Goal: Task Accomplishment & Management: Complete application form

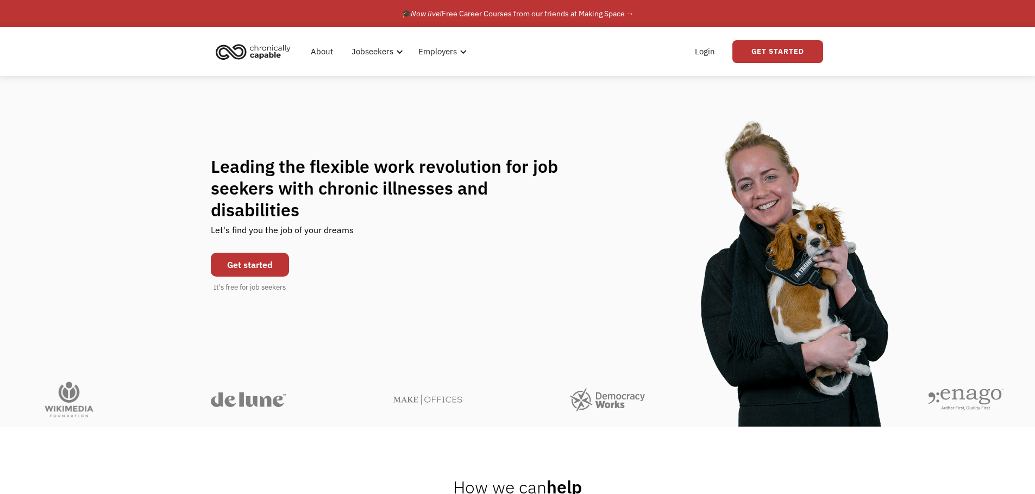
click at [233, 253] on link "Get started" at bounding box center [250, 265] width 78 height 24
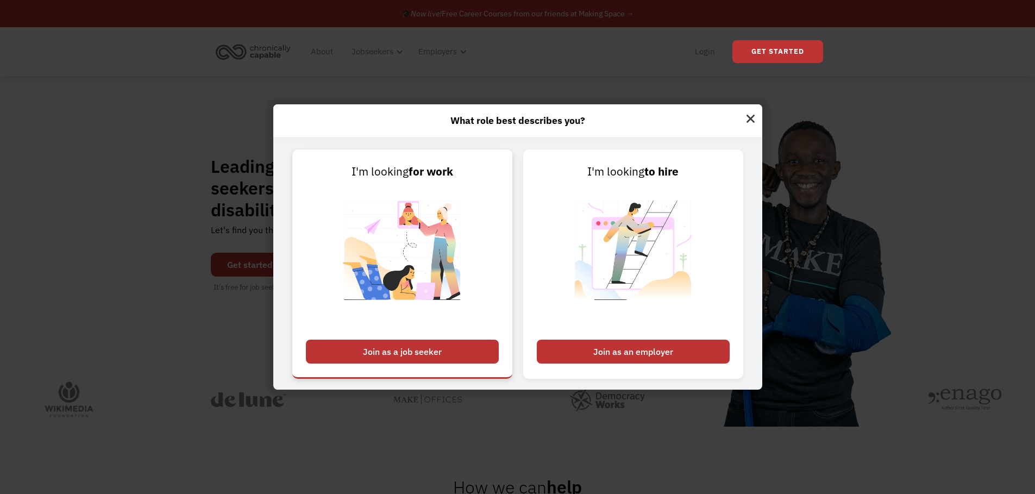
click at [396, 345] on div "Join as a job seeker" at bounding box center [402, 351] width 193 height 24
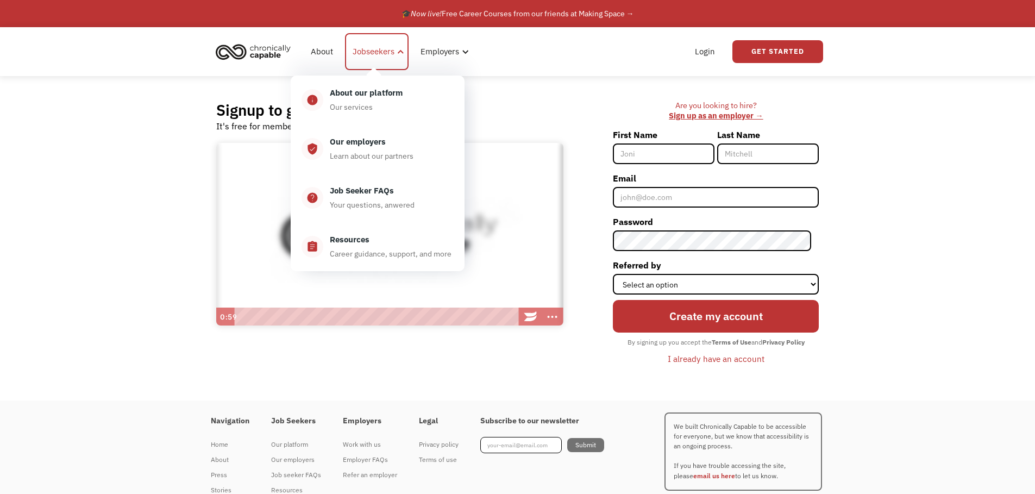
click at [400, 55] on div at bounding box center [400, 52] width 8 height 8
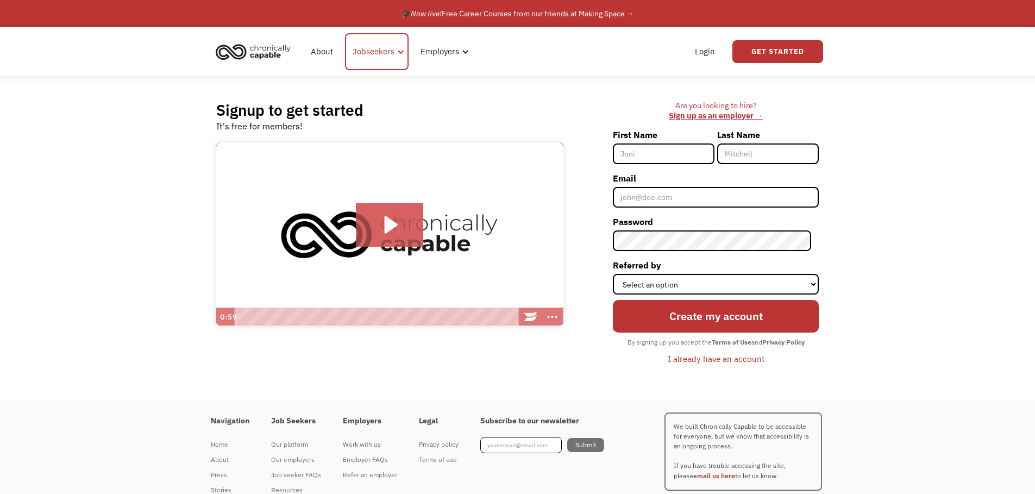
click at [396, 53] on div at bounding box center [400, 52] width 8 height 8
click at [223, 54] on img "home" at bounding box center [252, 52] width 81 height 24
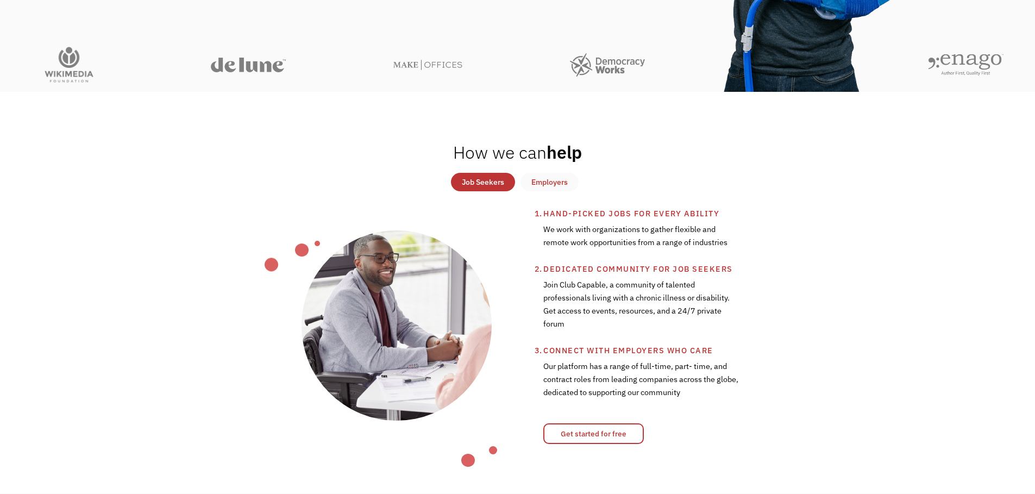
scroll to position [434, 0]
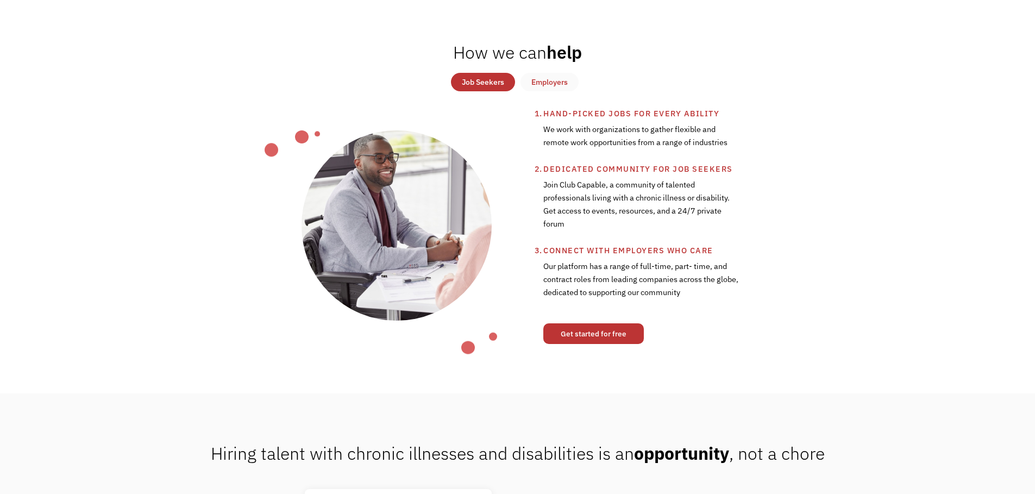
click at [625, 338] on link "Get started for free" at bounding box center [593, 333] width 100 height 21
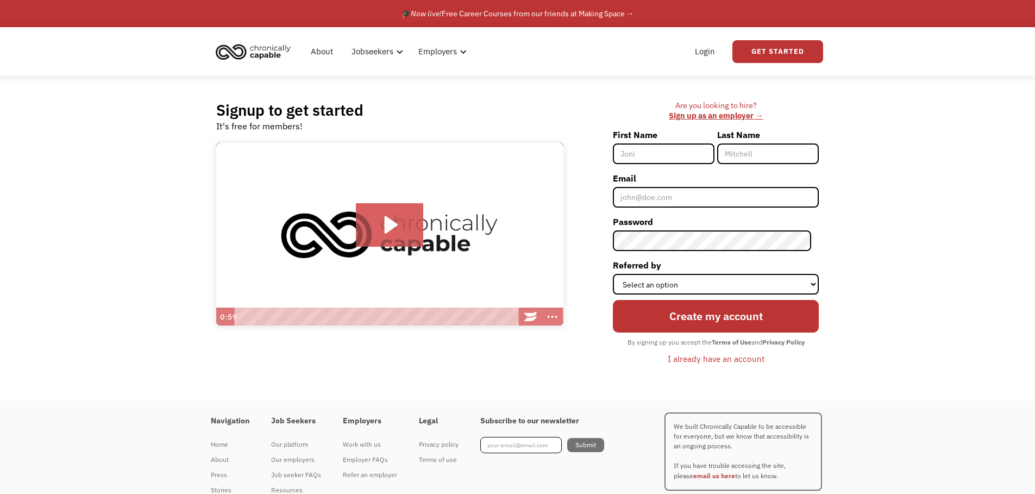
click at [654, 157] on input "First Name" at bounding box center [664, 153] width 102 height 21
type input "[PERSON_NAME]"
type input "Kilwein"
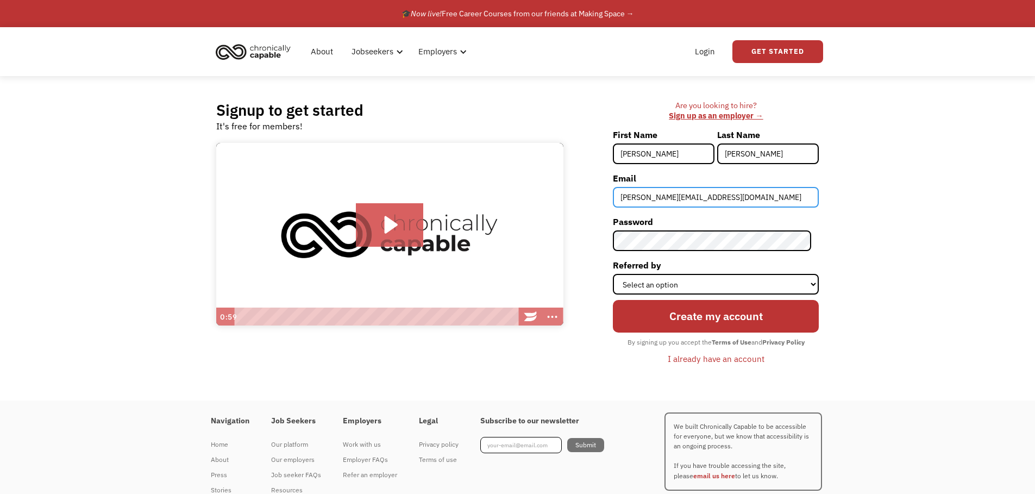
type input "kilwein@gmail.com"
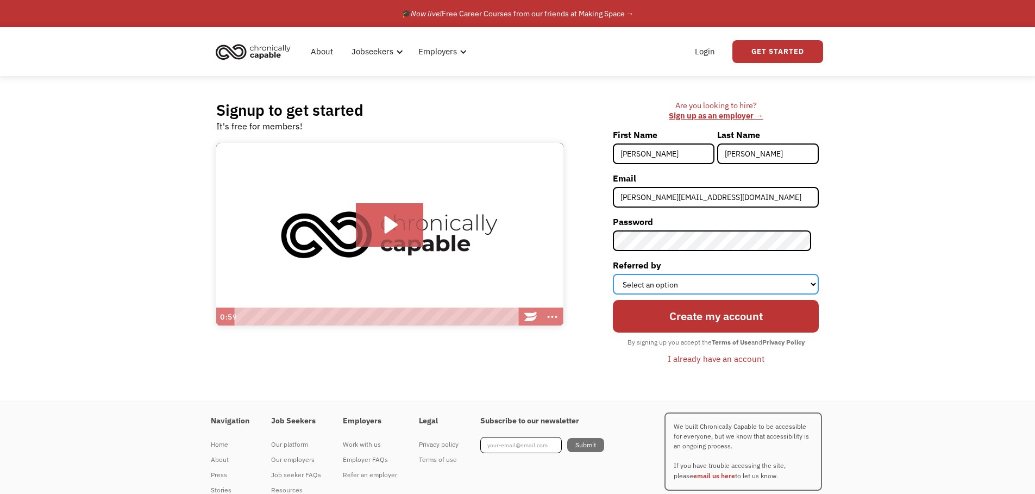
click at [736, 291] on select "Select an option Instagram Facebook Twitter Search Engine News Article Word of …" at bounding box center [716, 284] width 206 height 21
select select "Search Engine"
click at [620, 274] on select "Select an option Instagram Facebook Twitter Search Engine News Article Word of …" at bounding box center [716, 284] width 206 height 21
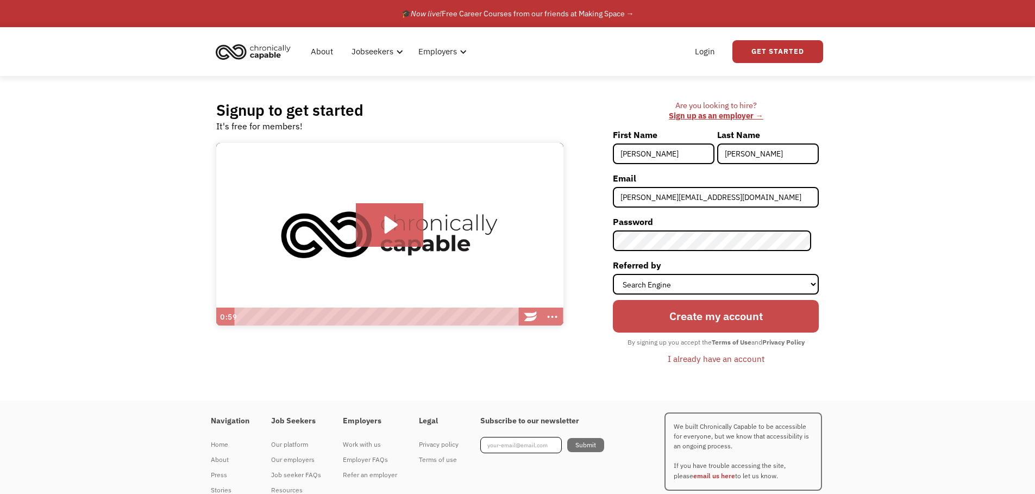
click at [687, 324] on input "Create my account" at bounding box center [716, 316] width 206 height 33
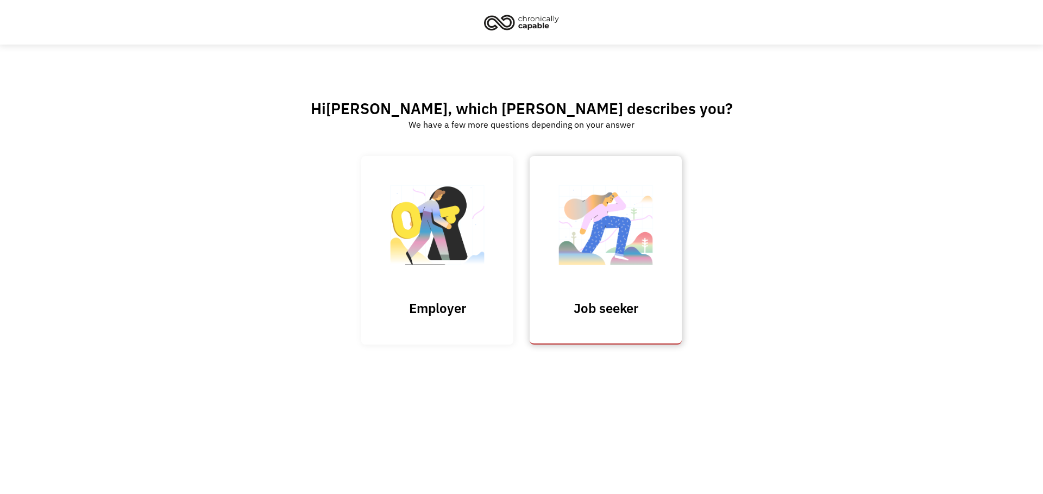
click at [658, 301] on h3 "Job seeker" at bounding box center [605, 308] width 109 height 16
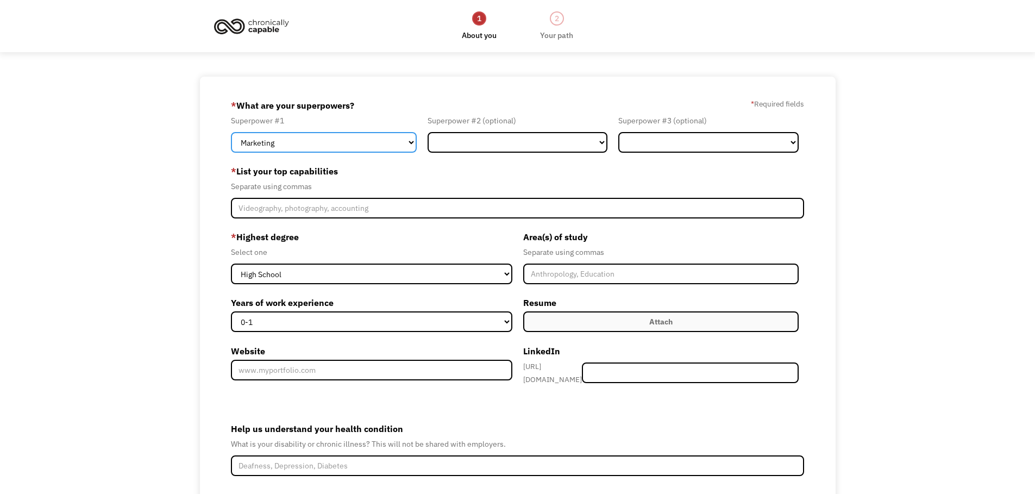
click at [364, 141] on select "Marketing Human Resources Finance Technology Operations Sales Industrial & Manu…" at bounding box center [324, 142] width 186 height 21
select select "Engineering & Construction"
click at [231, 132] on select "Marketing Human Resources Finance Technology Operations Sales Industrial & Manu…" at bounding box center [324, 142] width 186 height 21
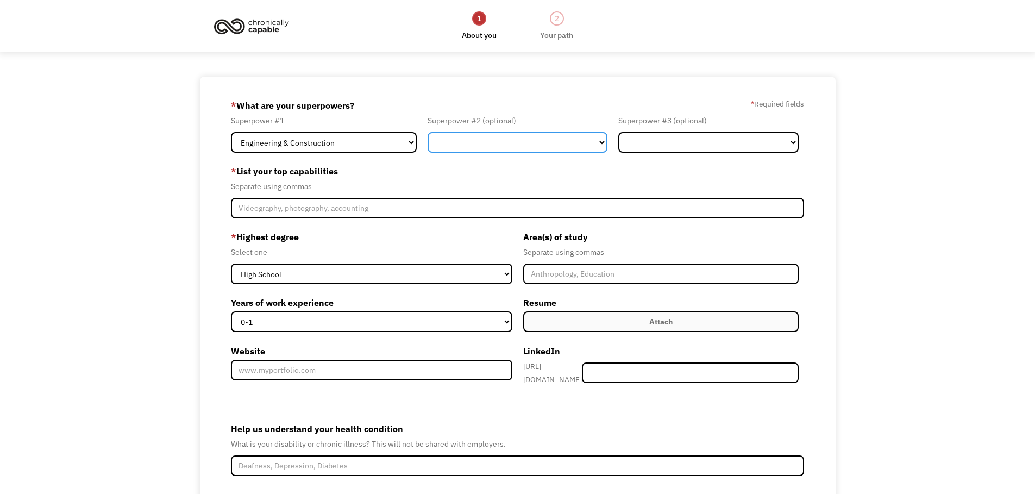
click at [539, 133] on select "Marketing Human Resources Finance Technology Operations Sales Industrial & Manu…" at bounding box center [517, 142] width 180 height 21
select select "Administration"
click at [427, 132] on select "Marketing Human Resources Finance Technology Operations Sales Industrial & Manu…" at bounding box center [517, 142] width 180 height 21
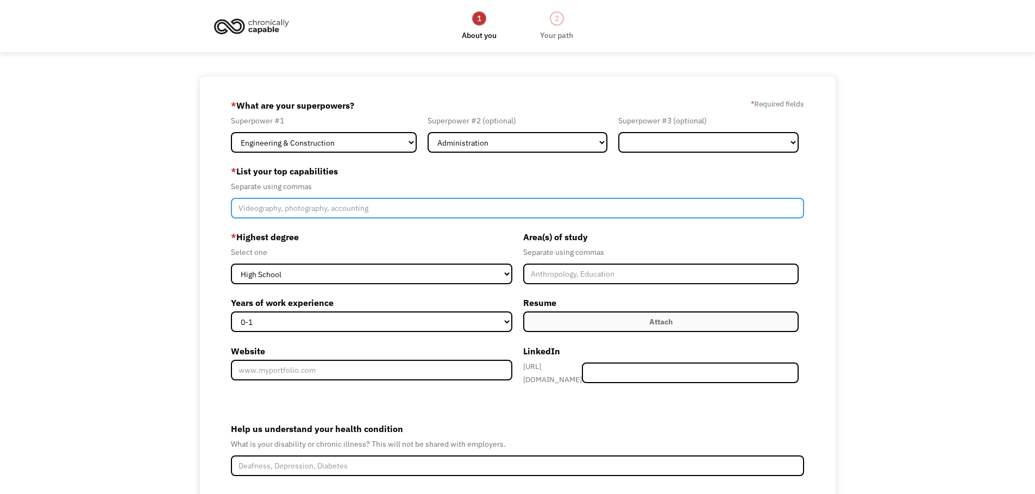
click at [392, 208] on input "Member-Create-Step1" at bounding box center [517, 208] width 573 height 21
type input "drafting, documenting"
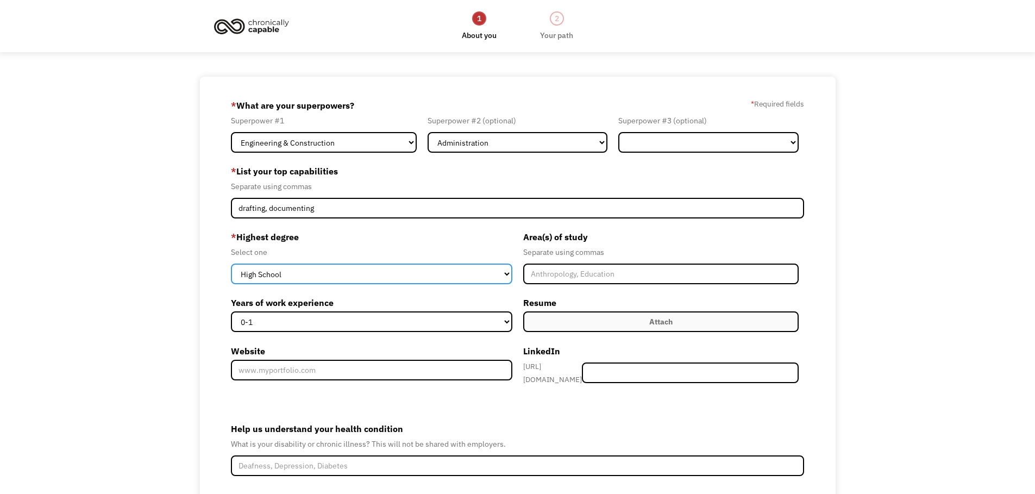
click at [502, 275] on select "High School Associates Bachelors Master's PhD" at bounding box center [371, 273] width 281 height 21
select select "associates"
click at [231, 263] on select "High School Associates Bachelors Master's PhD" at bounding box center [371, 273] width 281 height 21
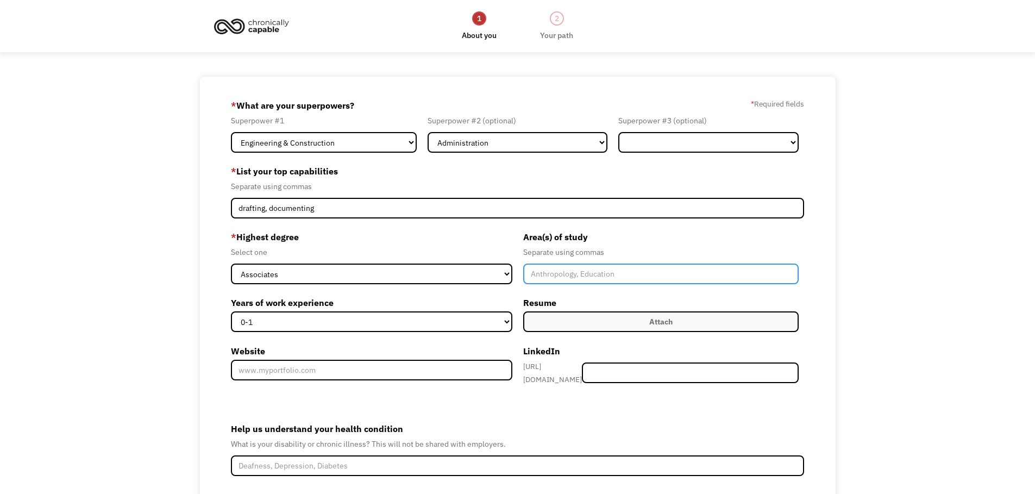
click at [632, 267] on input "Member-Create-Step1" at bounding box center [661, 273] width 276 height 21
type input "architectural drafting, estimating"
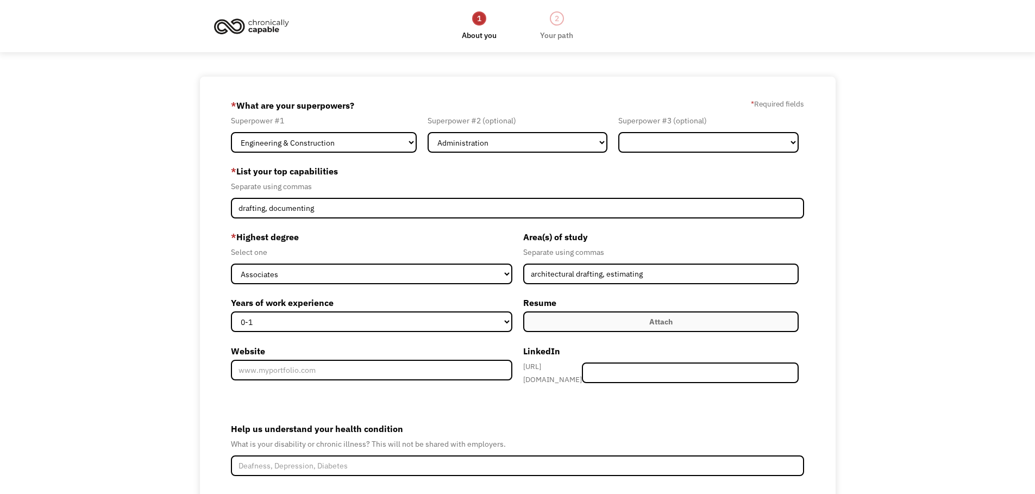
click at [508, 305] on label "Years of work experience" at bounding box center [371, 302] width 281 height 17
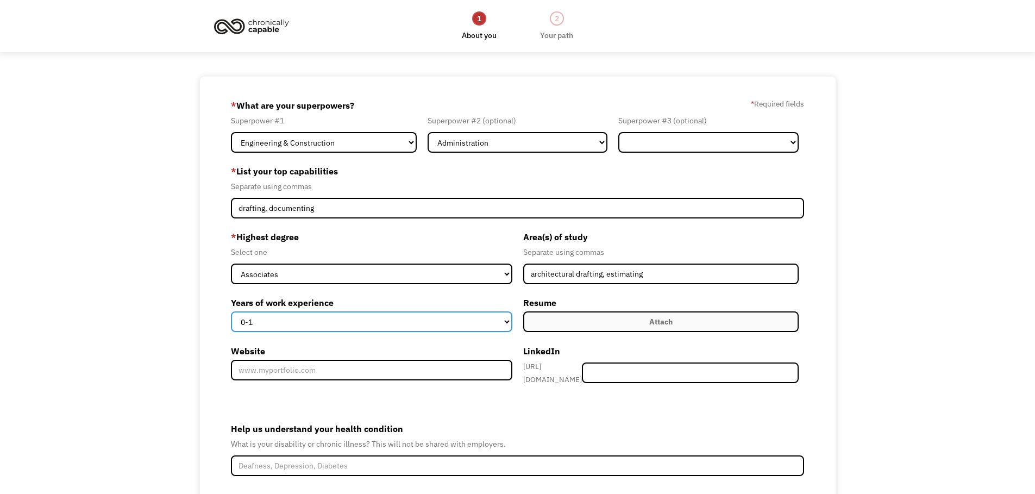
click at [508, 311] on select "0-1 2-4 5-10 11-15 15+" at bounding box center [371, 321] width 281 height 21
click at [502, 321] on select "0-1 2-4 5-10 11-15 15+" at bounding box center [371, 321] width 281 height 21
select select "15+"
click at [231, 311] on select "0-1 2-4 5-10 11-15 15+" at bounding box center [371, 321] width 281 height 21
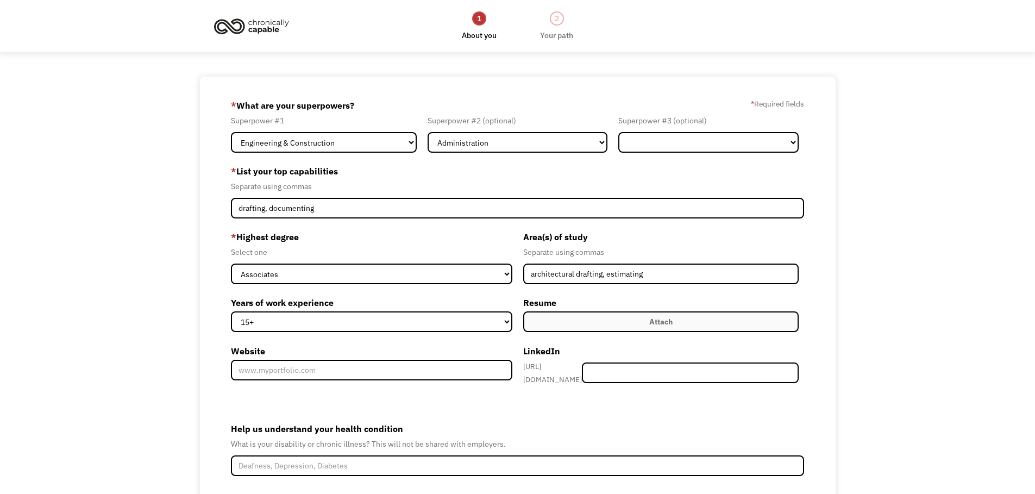
click at [577, 411] on form "68dffdf0304703917b90956a kilwein@gmail.com Traci Kilwein Search Engine * What a…" at bounding box center [517, 329] width 573 height 465
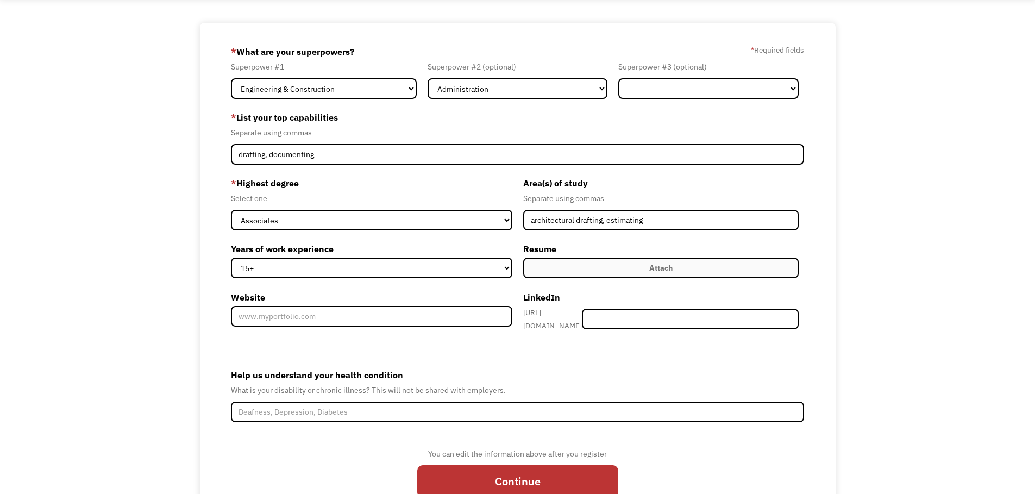
scroll to position [106, 0]
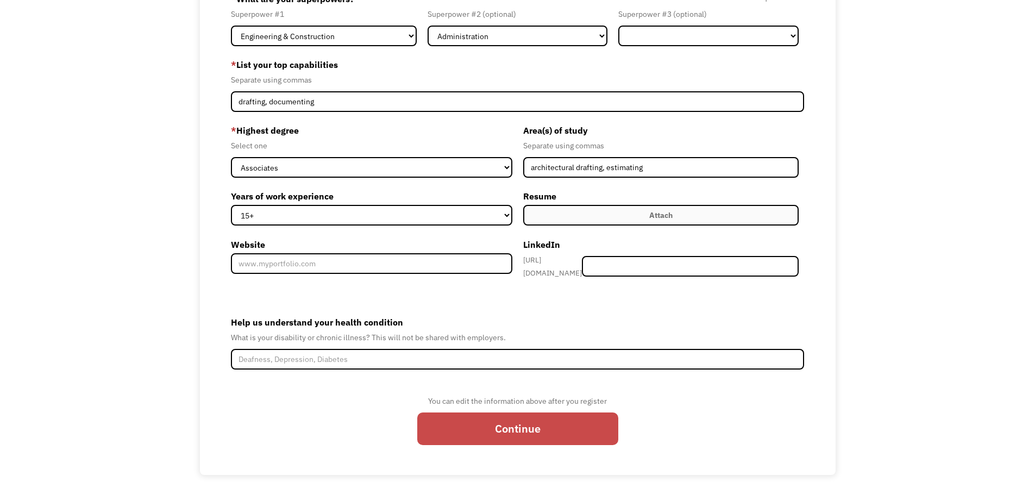
click at [512, 424] on input "Continue" at bounding box center [517, 428] width 201 height 33
type input "Please wait..."
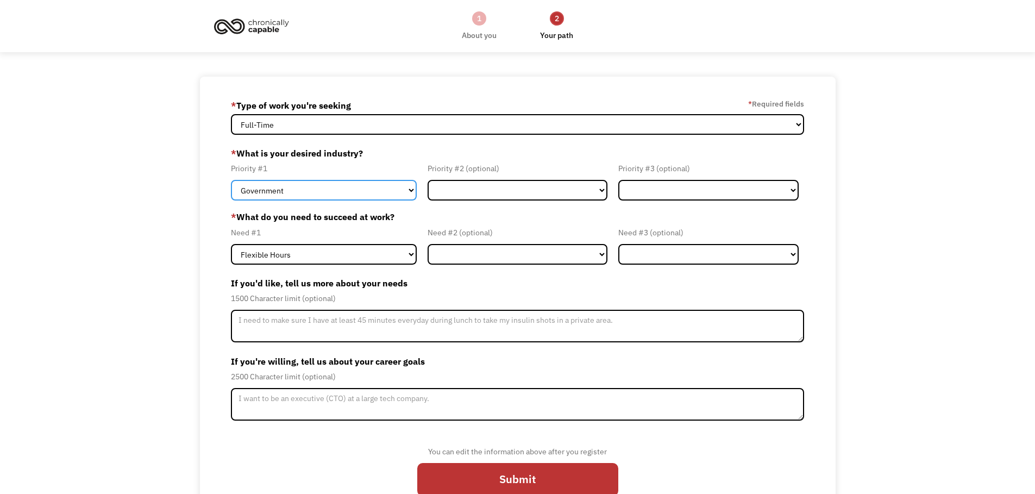
click at [338, 185] on select "Government Finance & Insurance Health & Social Care Tech & Engineering Creative…" at bounding box center [324, 190] width 186 height 21
select select "Administrative"
click at [231, 180] on select "Government Finance & Insurance Health & Social Care Tech & Engineering Creative…" at bounding box center [324, 190] width 186 height 21
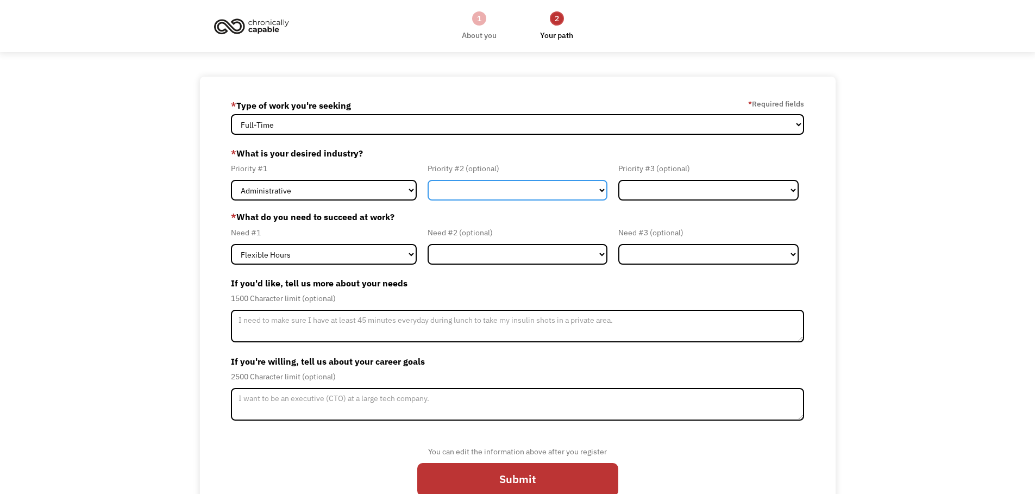
click at [484, 195] on select "Government Finance & Insurance Health & Social Care Tech & Engineering Creative…" at bounding box center [517, 190] width 180 height 21
select select "Tech & Engineering"
click at [427, 180] on select "Government Finance & Insurance Health & Social Care Tech & Engineering Creative…" at bounding box center [517, 190] width 180 height 21
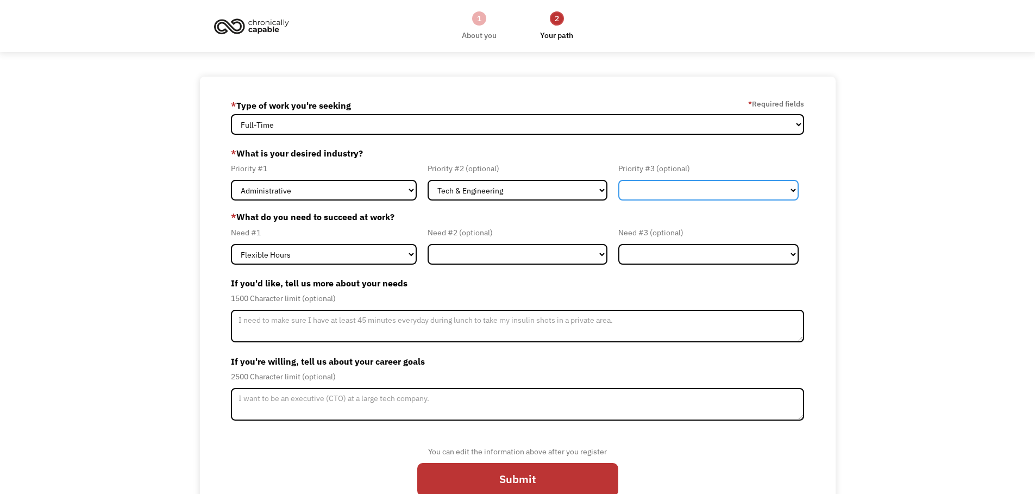
click at [669, 187] on select "Government Finance & Insurance Health & Social Care Tech & Engineering Creative…" at bounding box center [708, 190] width 180 height 21
select select "Creative & Design"
click at [618, 180] on select "Government Finance & Insurance Health & Social Care Tech & Engineering Creative…" at bounding box center [708, 190] width 180 height 21
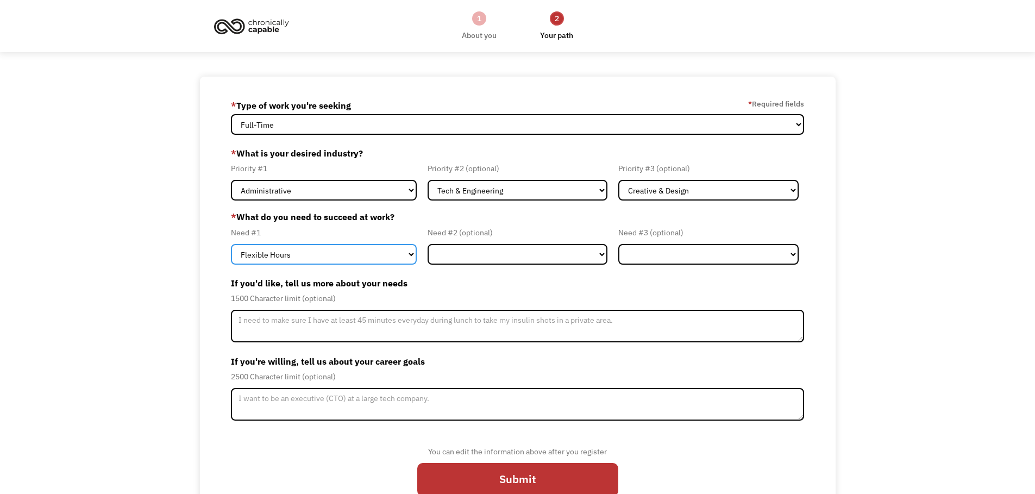
click at [355, 264] on select "Flexible Hours Remote Work Service Animal On-site Accommodations Visual Support…" at bounding box center [324, 254] width 186 height 21
select select "Remote Work"
click at [231, 244] on select "Flexible Hours Remote Work Service Animal On-site Accommodations Visual Support…" at bounding box center [324, 254] width 186 height 21
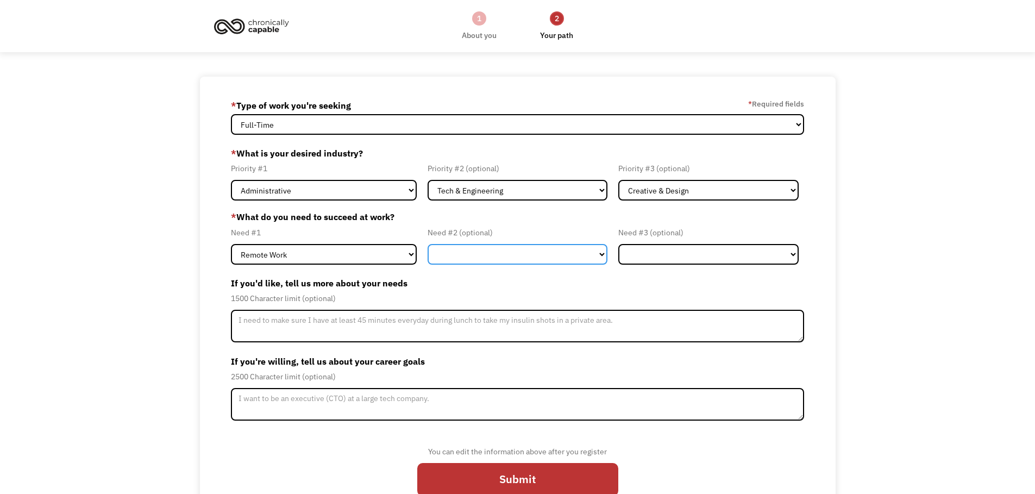
click at [483, 254] on select "Flexible Hours Remote Work Service Animal On-site Accommodations Visual Support…" at bounding box center [517, 254] width 180 height 21
select select "Flexible Hours"
click at [427, 244] on select "Flexible Hours Remote Work Service Animal On-site Accommodations Visual Support…" at bounding box center [517, 254] width 180 height 21
click at [149, 248] on div "68dffdf0304703917b90956a kilwein@gmail.com Traci Kilwein * Type of work you're …" at bounding box center [517, 301] width 1035 height 449
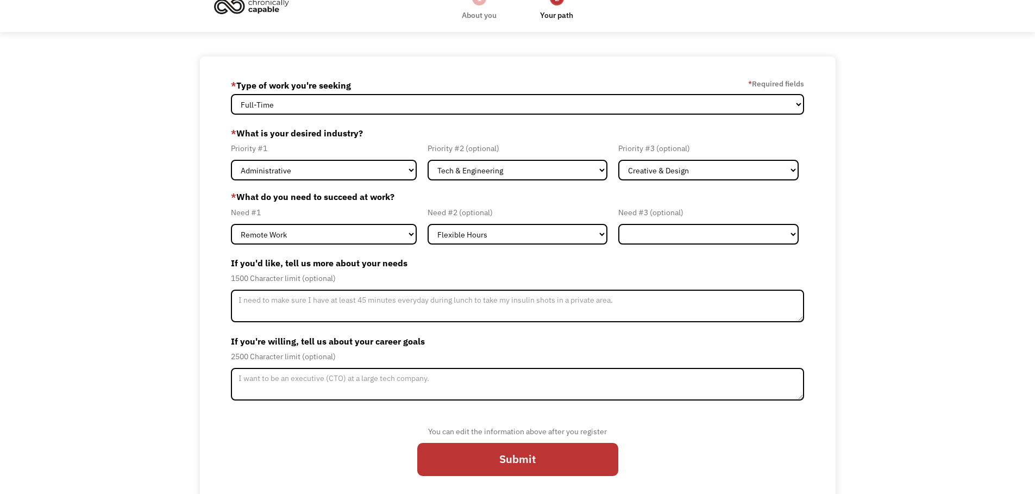
scroll to position [31, 0]
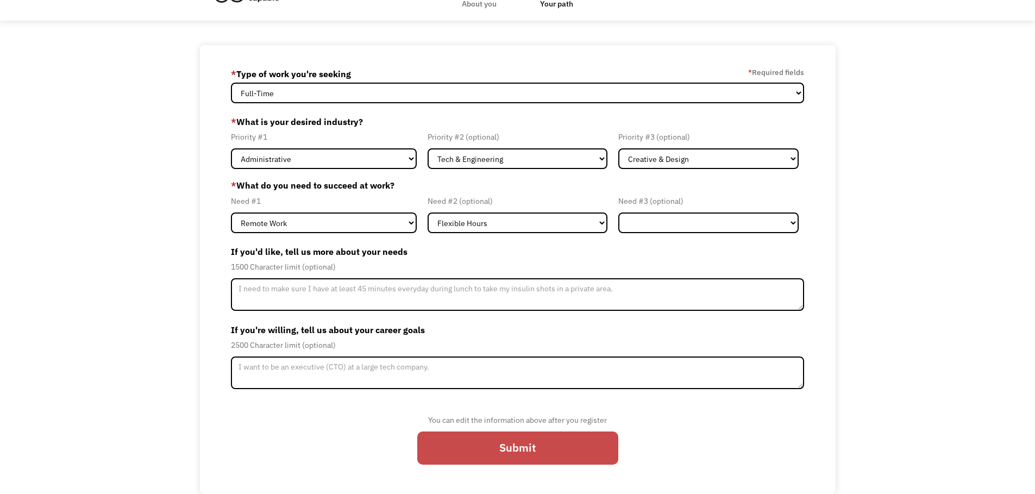
click at [521, 446] on input "Submit" at bounding box center [517, 447] width 201 height 33
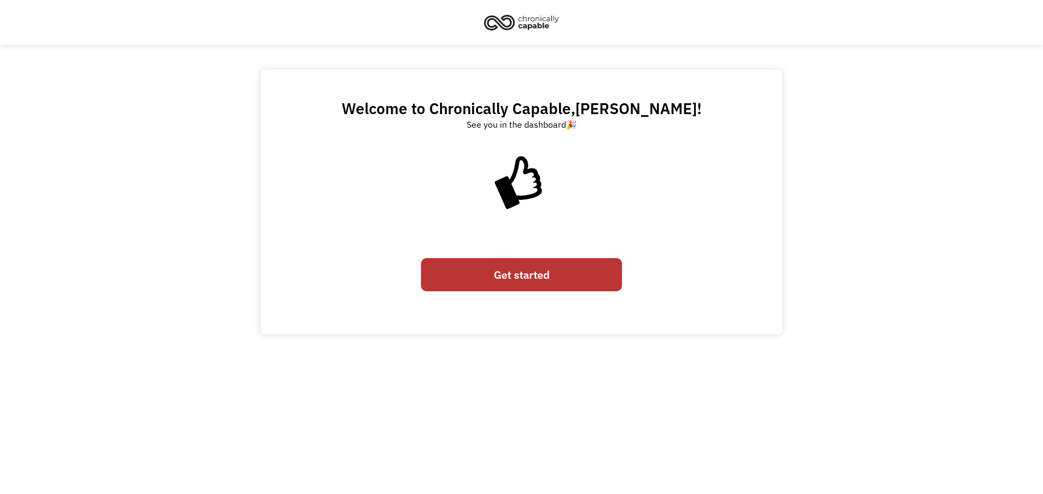
click at [529, 278] on link "Get started" at bounding box center [521, 274] width 201 height 33
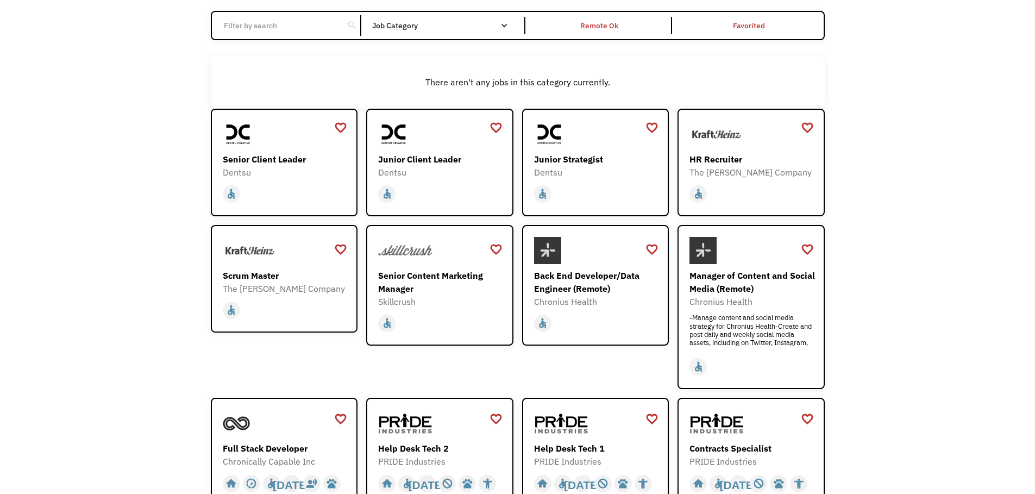
scroll to position [217, 0]
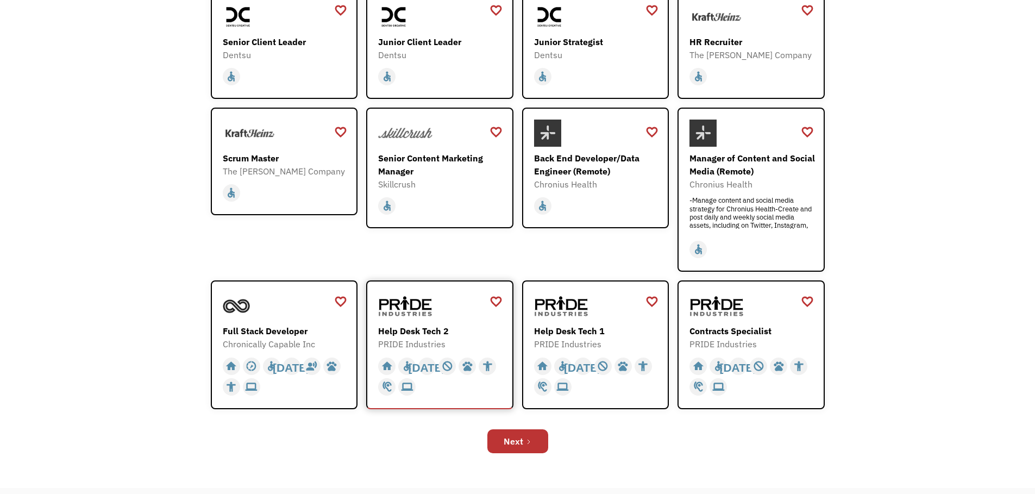
click at [449, 327] on div "Help Desk Tech 2" at bounding box center [441, 330] width 126 height 13
click at [522, 439] on link "Next" at bounding box center [517, 441] width 61 height 24
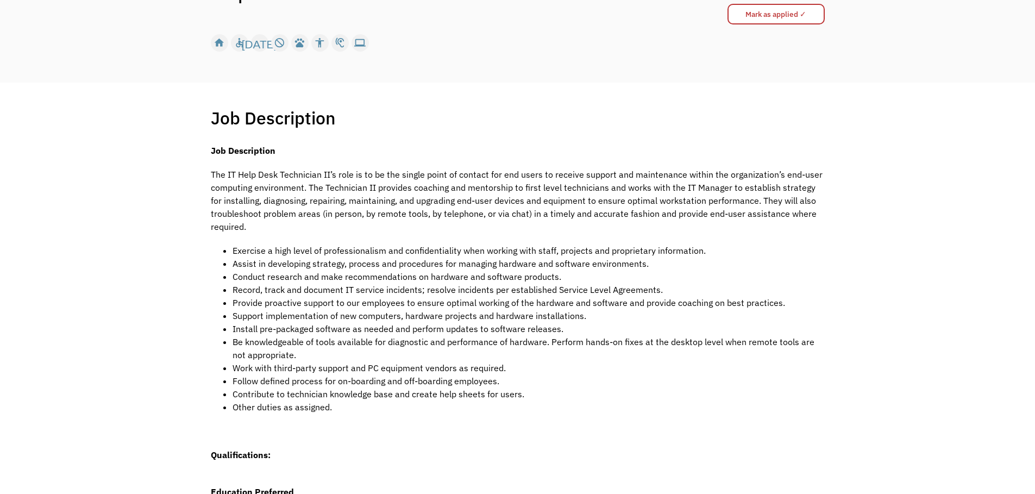
scroll to position [217, 0]
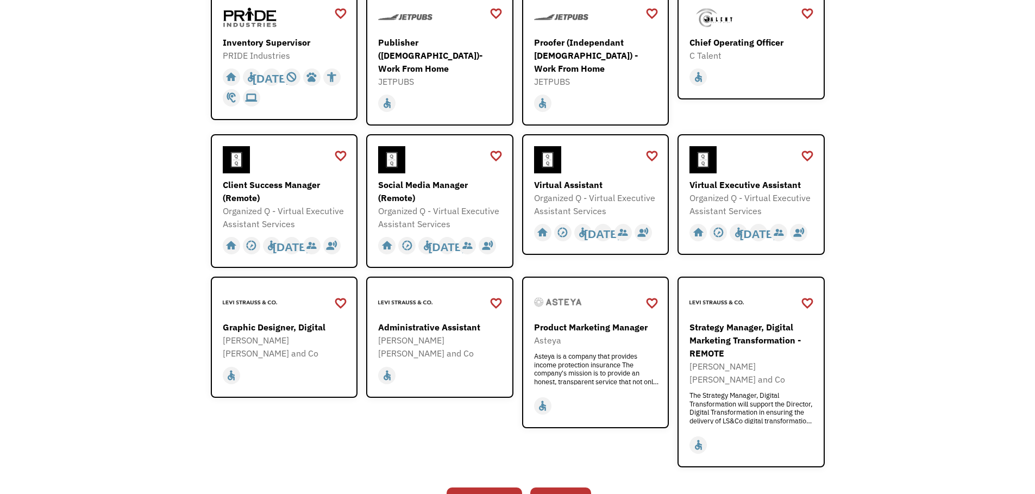
scroll to position [217, 0]
click at [732, 199] on div "Organized Q - Virtual Executive Assistant Services" at bounding box center [752, 204] width 126 height 26
click at [439, 336] on div "[PERSON_NAME] [PERSON_NAME] and Co" at bounding box center [441, 346] width 126 height 26
click at [573, 487] on link "Next" at bounding box center [560, 499] width 61 height 24
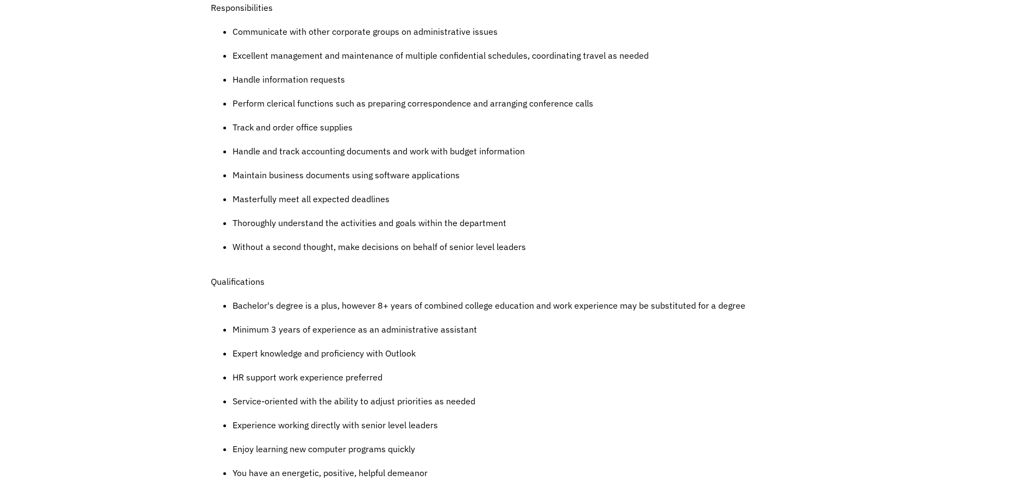
scroll to position [543, 0]
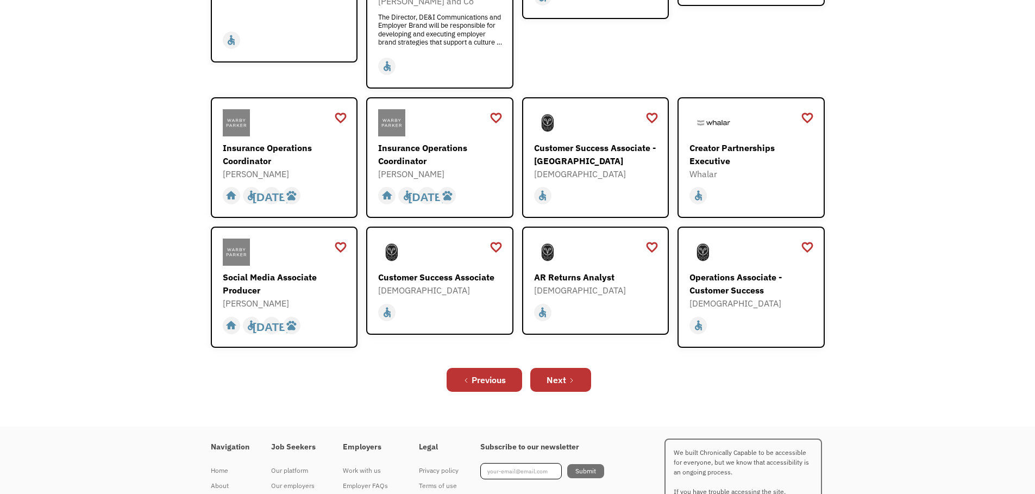
scroll to position [326, 0]
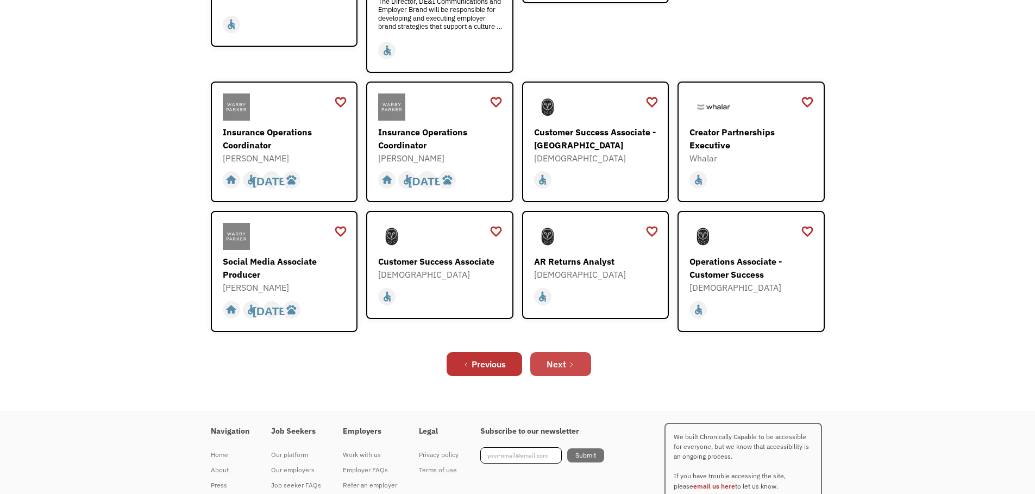
click at [560, 357] on div "Next" at bounding box center [556, 363] width 20 height 13
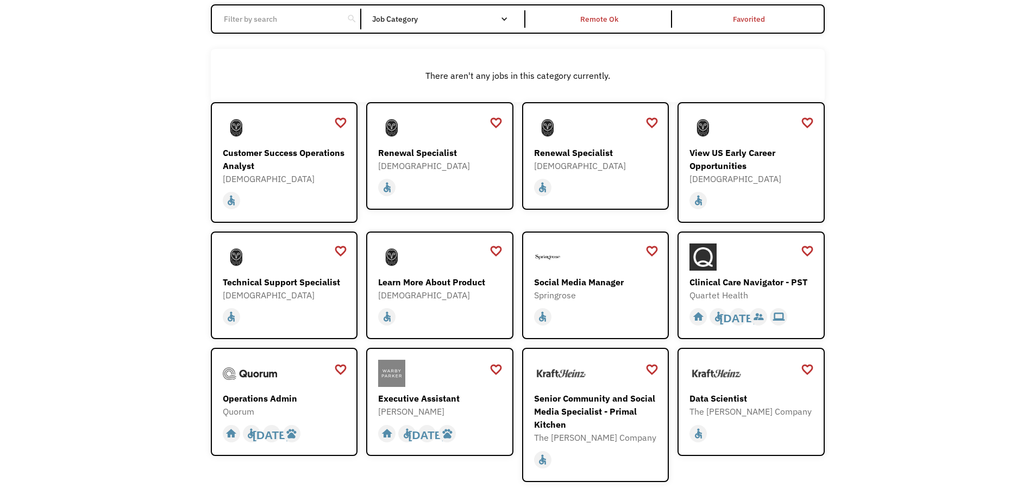
scroll to position [109, 0]
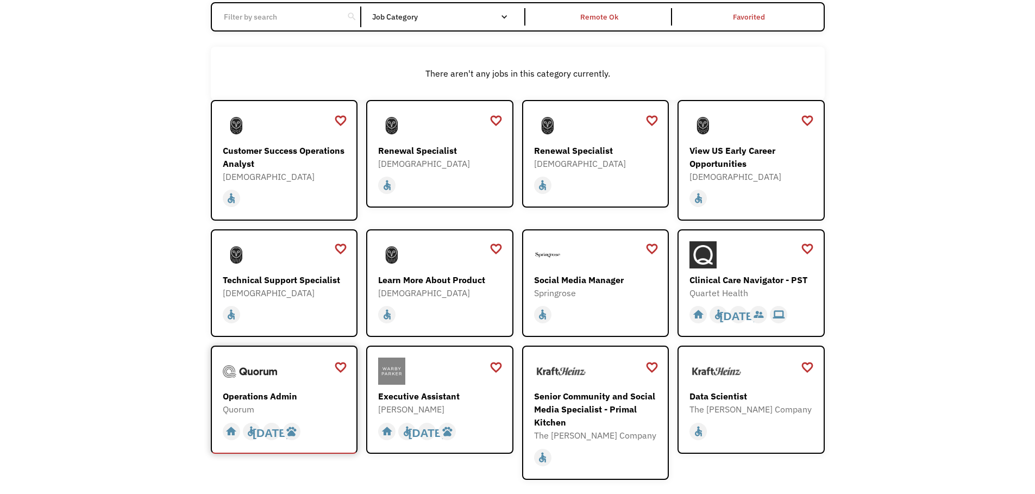
click at [285, 380] on div at bounding box center [286, 370] width 126 height 27
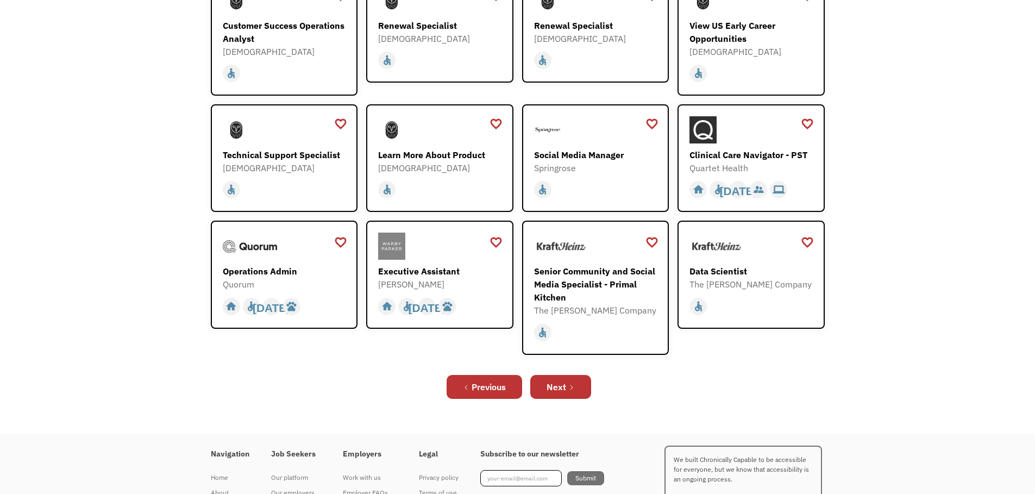
scroll to position [272, 0]
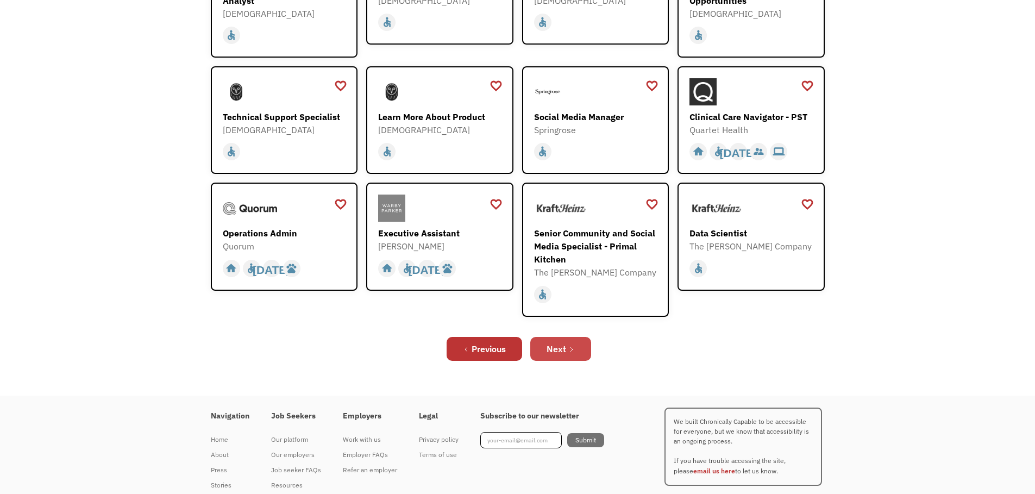
click at [566, 349] on div "Next" at bounding box center [556, 348] width 20 height 13
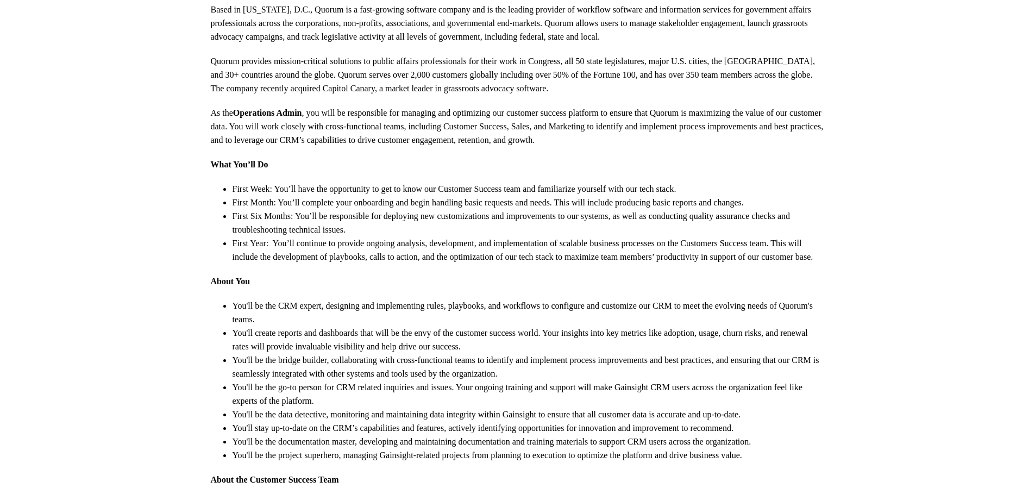
scroll to position [326, 0]
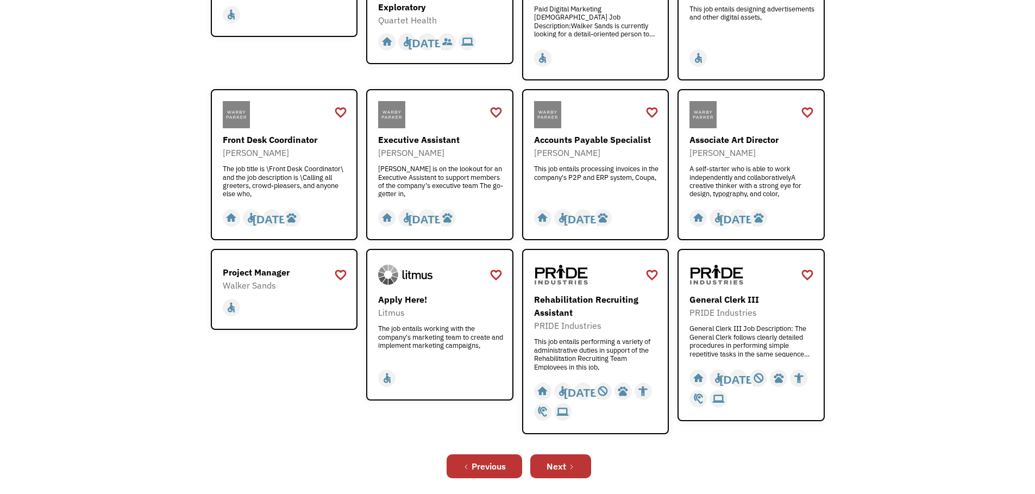
scroll to position [272, 0]
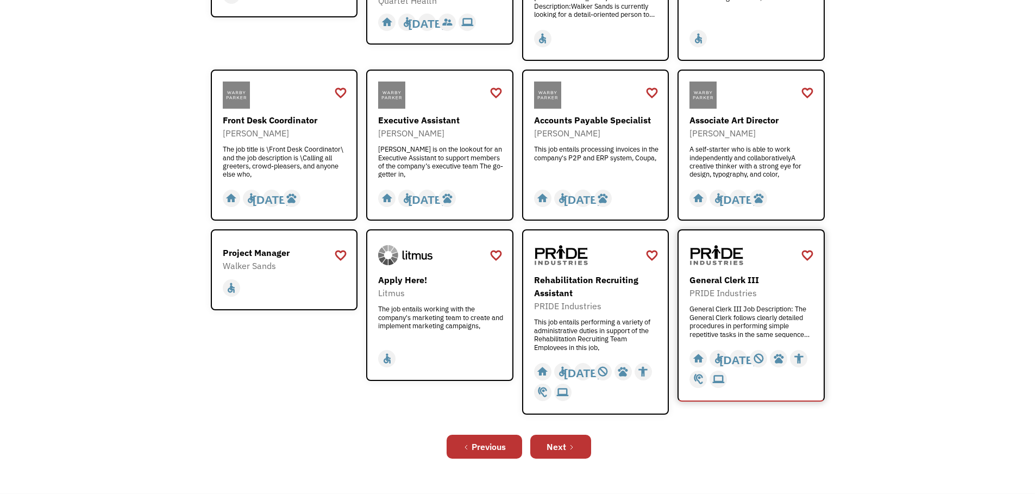
click at [720, 273] on div "General Clerk III" at bounding box center [752, 279] width 126 height 13
click at [563, 429] on div "Previous Next" at bounding box center [518, 446] width 614 height 35
click at [558, 443] on div "Next" at bounding box center [556, 446] width 20 height 13
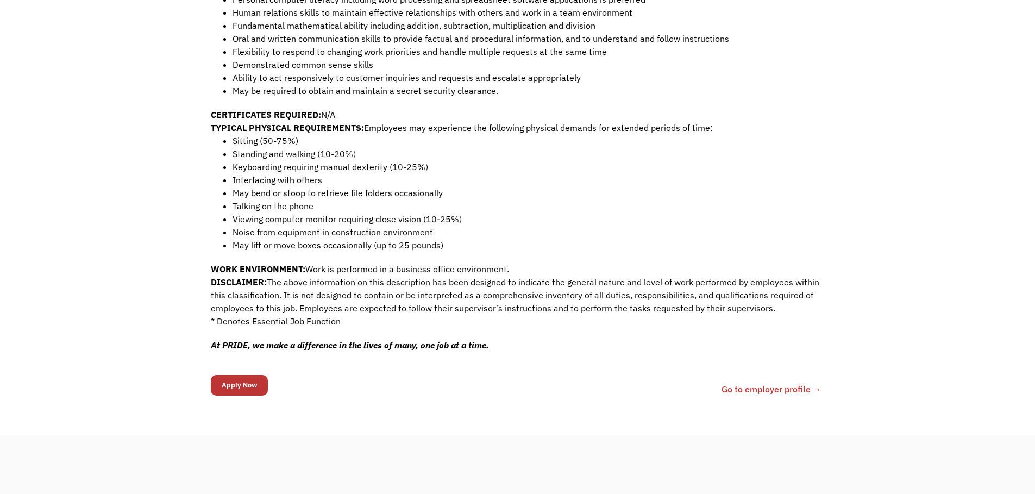
scroll to position [597, 0]
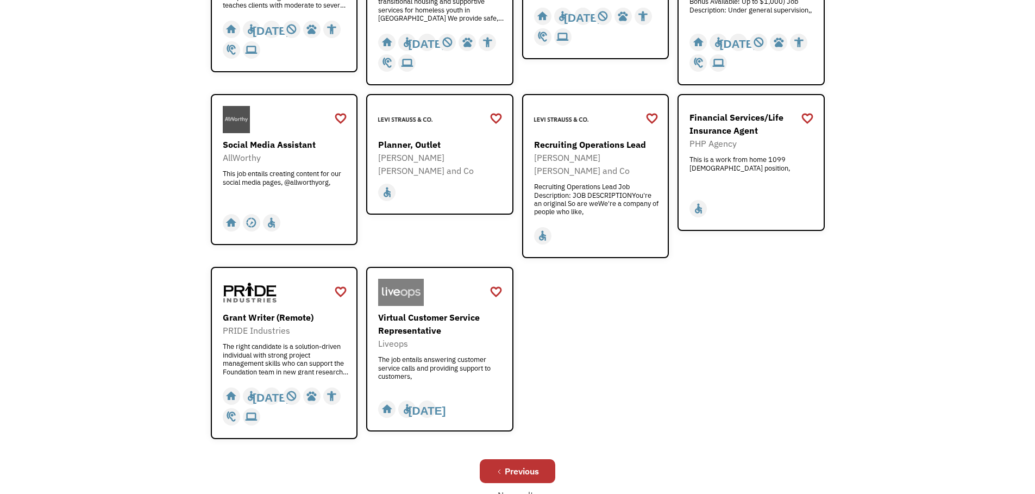
scroll to position [326, 0]
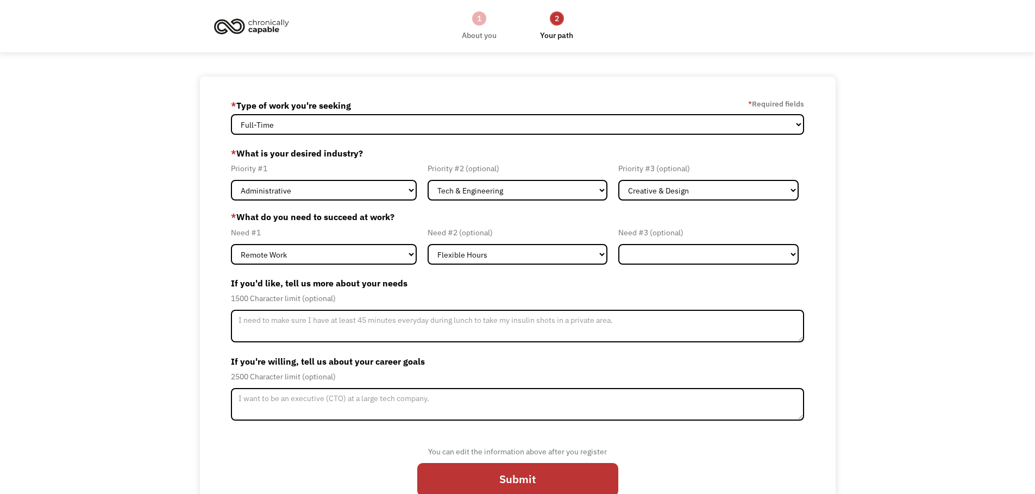
select select "Administrative"
select select "Tech & Engineering"
select select "Creative & Design"
select select "Remote Work"
select select "Flexible Hours"
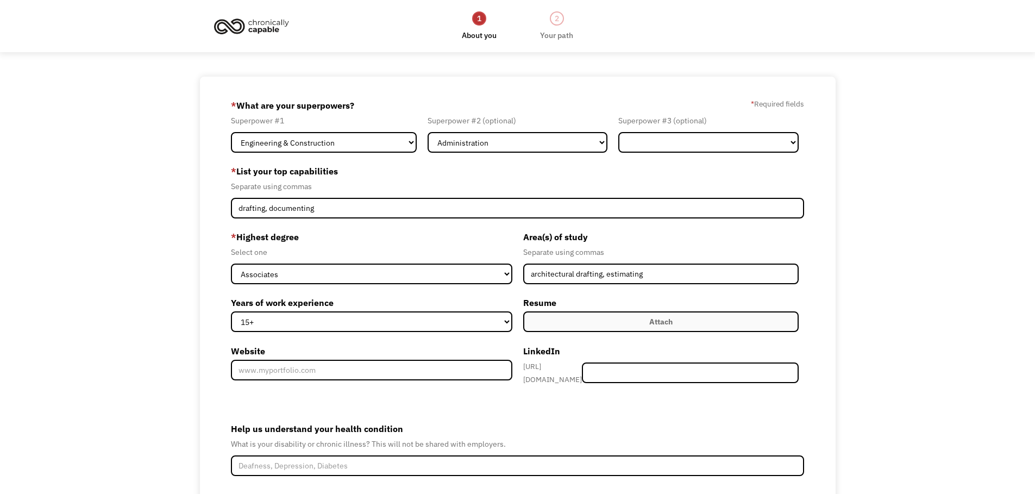
select select "Engineering & Construction"
select select "Administration"
select select "associates"
select select "15+"
